Goal: Navigation & Orientation: Understand site structure

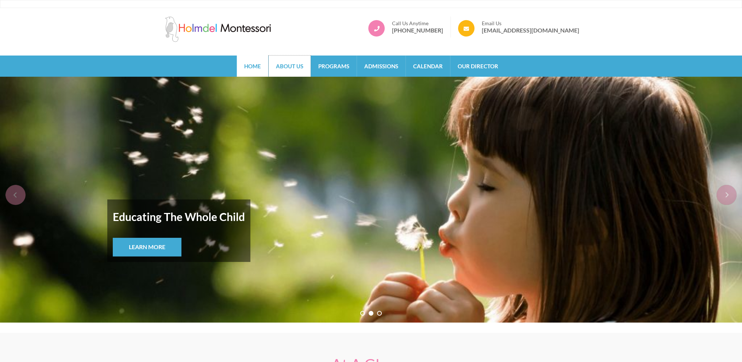
click at [297, 63] on link "About Us" at bounding box center [290, 65] width 42 height 21
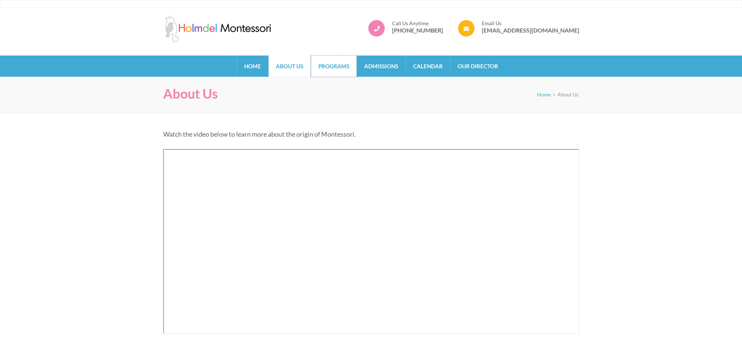
click at [321, 58] on link "Programs" at bounding box center [334, 65] width 46 height 21
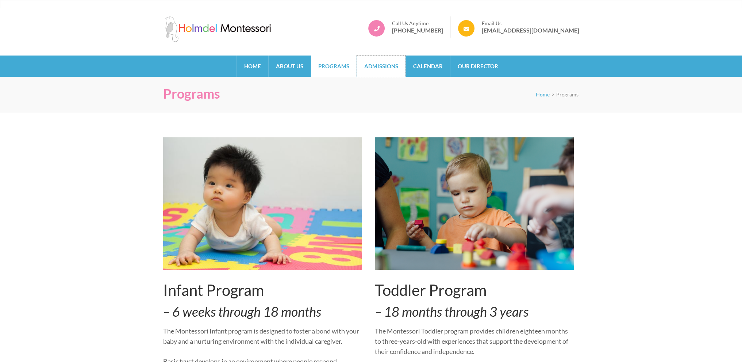
click at [386, 65] on link "Admissions" at bounding box center [381, 65] width 49 height 21
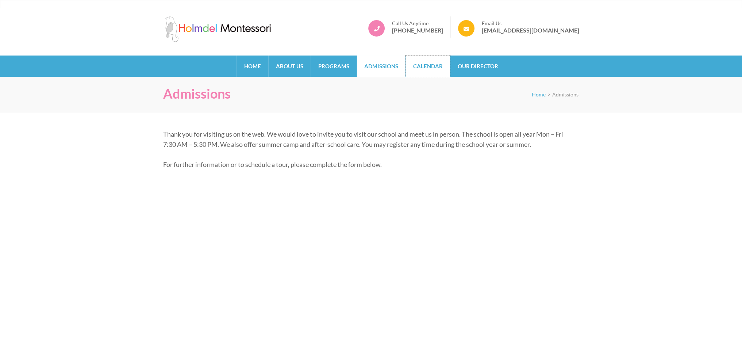
click at [411, 62] on link "Calendar" at bounding box center [428, 65] width 44 height 21
click at [487, 63] on link "Our Director" at bounding box center [477, 65] width 55 height 21
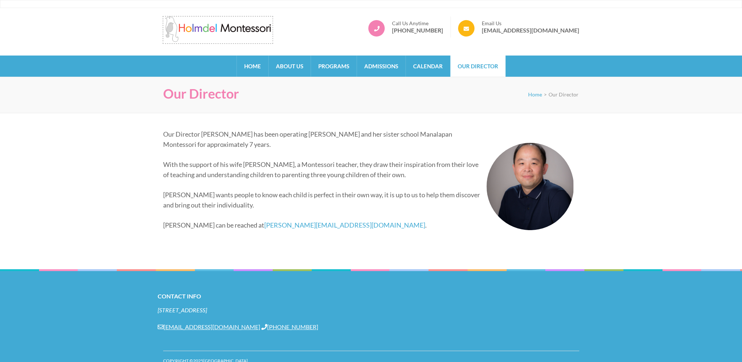
click at [252, 30] on img at bounding box center [218, 29] width 110 height 26
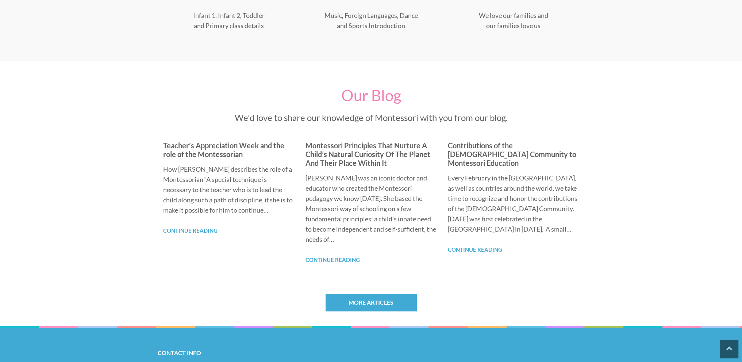
scroll to position [586, 0]
